Goal: Task Accomplishment & Management: Complete application form

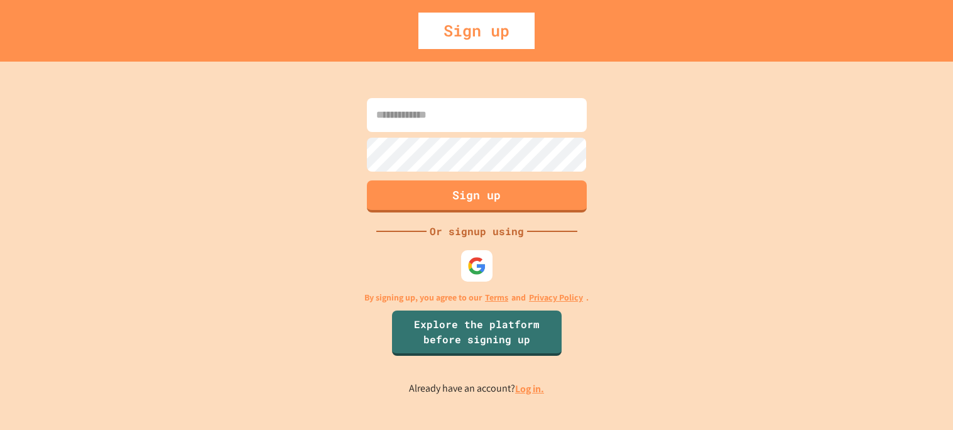
click at [525, 391] on link "Log in." at bounding box center [529, 388] width 29 height 13
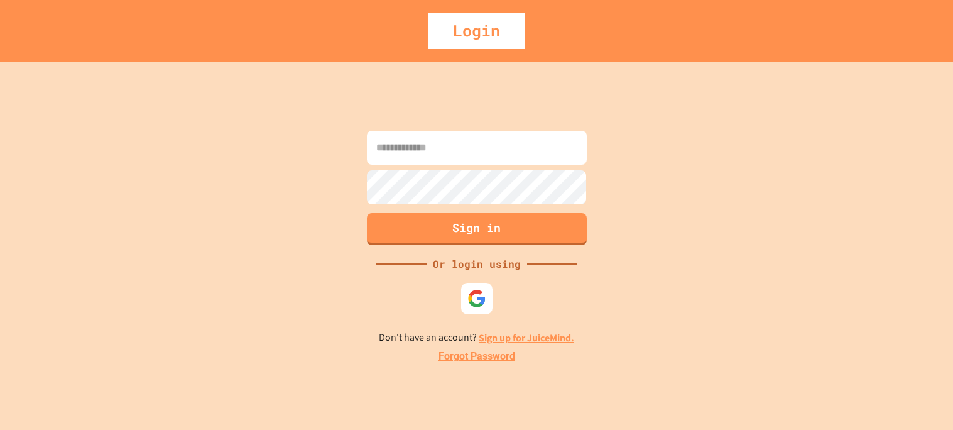
click at [464, 135] on input at bounding box center [477, 148] width 220 height 34
type input "**********"
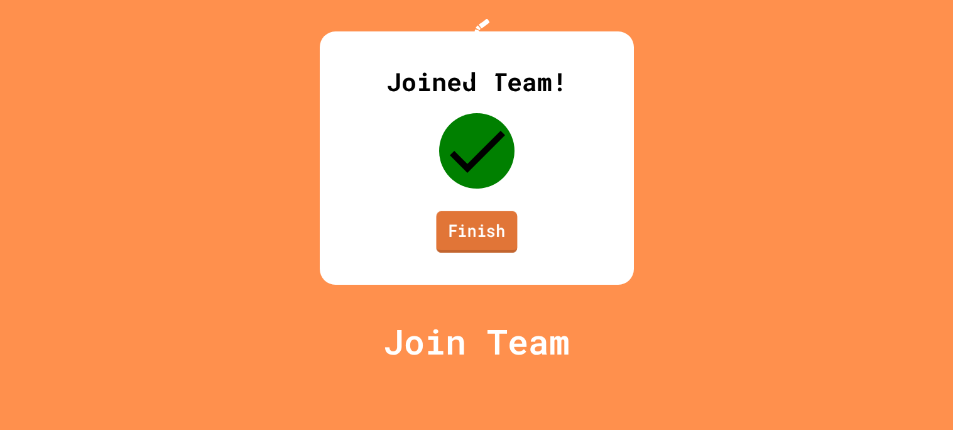
click at [492, 253] on link "Finish" at bounding box center [476, 231] width 81 height 41
